Goal: Task Accomplishment & Management: Use online tool/utility

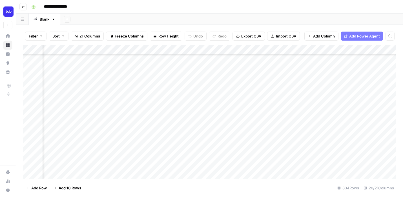
scroll to position [234, 772]
click at [219, 104] on div "Add Column" at bounding box center [209, 111] width 373 height 133
click at [220, 113] on div "Add Column" at bounding box center [209, 111] width 373 height 133
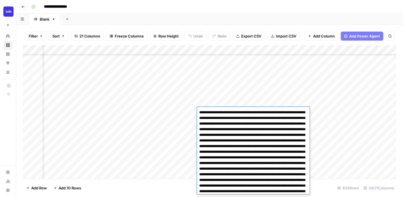
scroll to position [23865, 0]
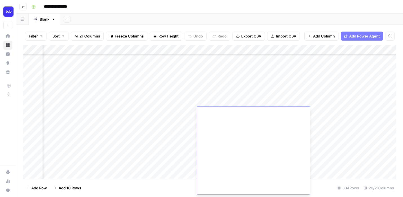
click at [210, 103] on div "Add Column" at bounding box center [209, 111] width 373 height 133
click at [210, 111] on div "Add Column" at bounding box center [209, 111] width 373 height 133
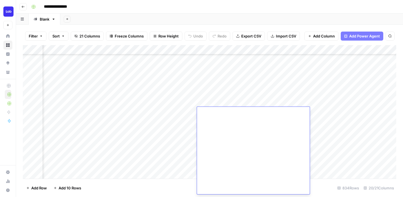
click at [211, 95] on div "Add Column" at bounding box center [209, 111] width 373 height 133
click at [211, 103] on div "Add Column" at bounding box center [209, 111] width 373 height 133
click at [212, 119] on div "Add Column" at bounding box center [209, 111] width 373 height 133
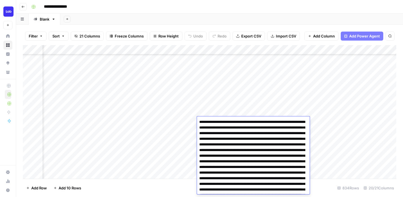
scroll to position [332, 0]
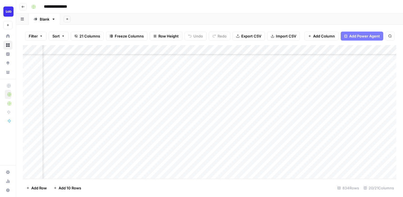
click at [206, 97] on div "Add Column" at bounding box center [209, 111] width 373 height 133
click at [214, 123] on div "Add Column" at bounding box center [209, 111] width 373 height 133
click at [127, 120] on div "Add Column" at bounding box center [209, 111] width 373 height 133
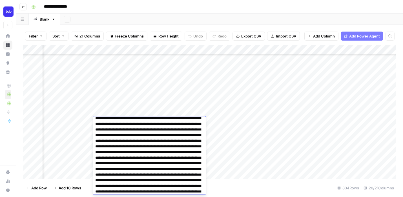
scroll to position [63, 0]
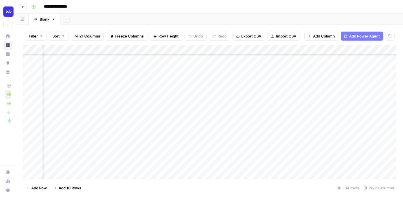
click at [126, 100] on div "Add Column" at bounding box center [209, 111] width 373 height 133
click at [121, 120] on div "Add Column" at bounding box center [209, 111] width 373 height 133
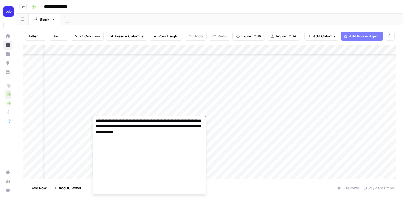
click at [131, 99] on div "Add Column" at bounding box center [209, 111] width 373 height 133
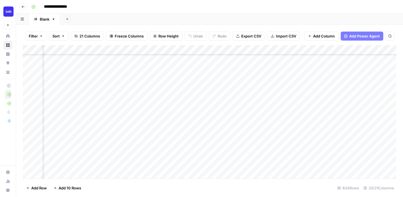
scroll to position [220, 525]
click at [127, 135] on div "Add Column" at bounding box center [209, 111] width 373 height 133
click at [225, 136] on div "Add Column" at bounding box center [209, 111] width 373 height 133
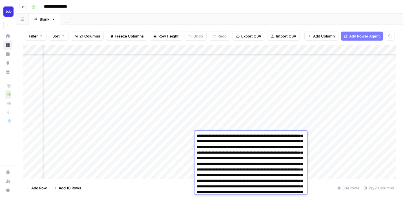
scroll to position [0, 0]
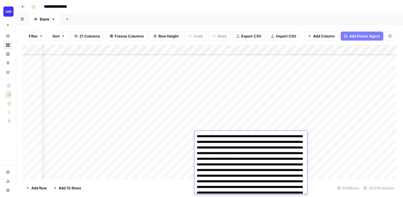
click at [224, 119] on div "Add Column" at bounding box center [209, 111] width 373 height 133
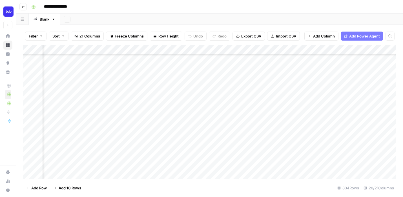
click at [225, 107] on div "Add Column" at bounding box center [209, 111] width 373 height 133
click at [188, 125] on div "Add Column" at bounding box center [209, 111] width 373 height 133
click at [176, 125] on div "Add Column" at bounding box center [209, 111] width 373 height 133
click at [176, 125] on div at bounding box center [170, 126] width 52 height 10
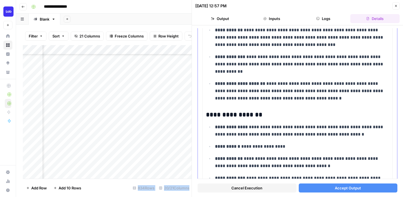
scroll to position [169, 0]
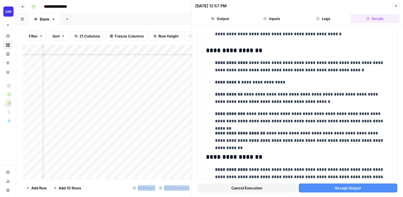
click at [336, 185] on span "Accept Output" at bounding box center [347, 188] width 26 height 6
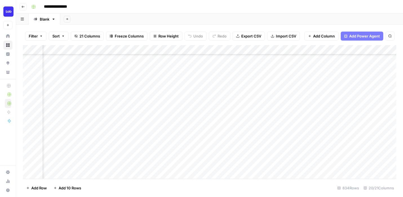
click at [222, 126] on div "Add Column" at bounding box center [209, 111] width 373 height 133
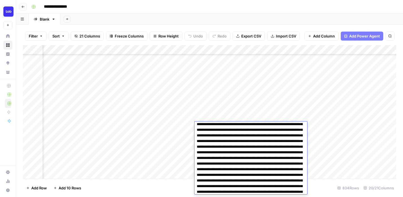
scroll to position [1048, 0]
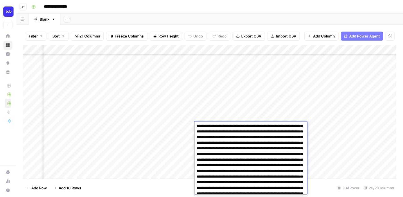
click at [222, 114] on div "Add Column" at bounding box center [209, 111] width 373 height 133
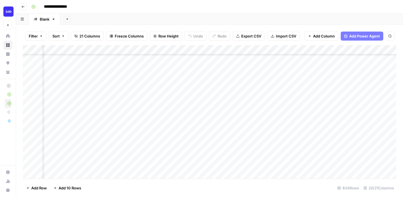
click at [220, 126] on div "Add Column" at bounding box center [209, 111] width 373 height 133
click at [289, 127] on div "Add Column" at bounding box center [209, 111] width 373 height 133
